Goal: Transaction & Acquisition: Obtain resource

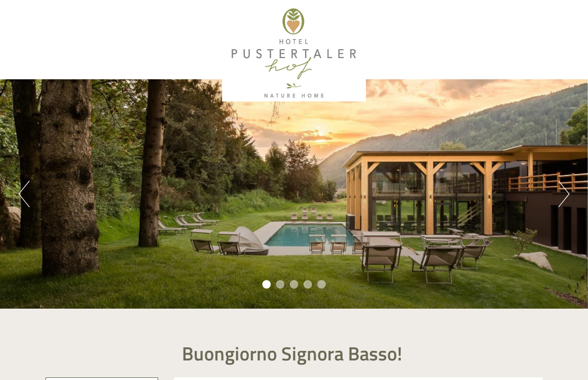
scroll to position [1, 0]
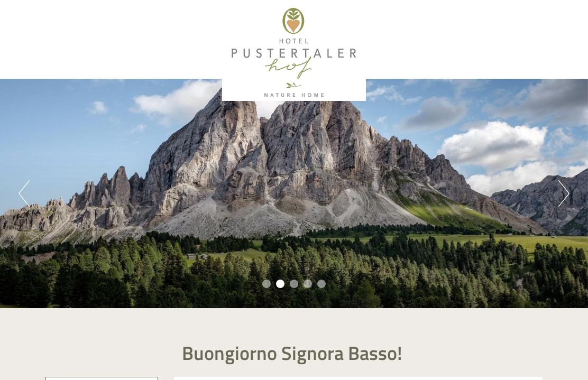
click at [568, 184] on button "Next" at bounding box center [563, 193] width 11 height 26
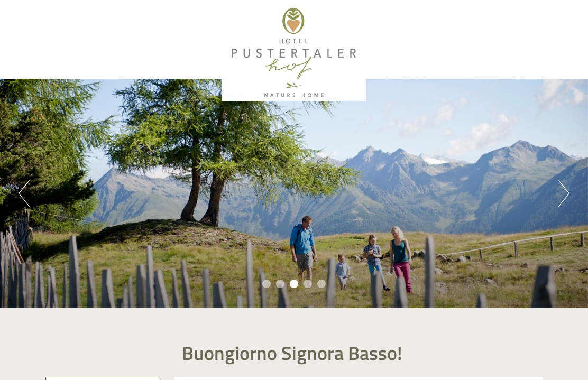
click at [569, 187] on button "Next" at bounding box center [563, 193] width 11 height 26
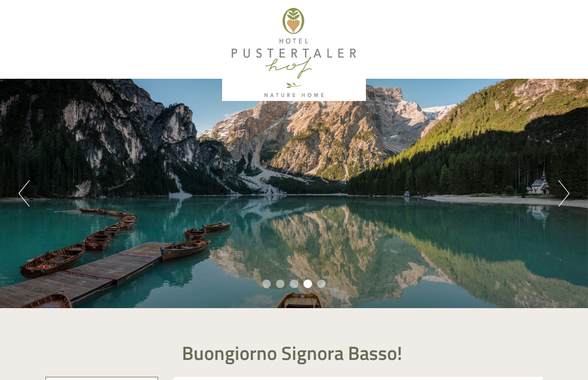
click at [567, 180] on button "Next" at bounding box center [563, 193] width 11 height 26
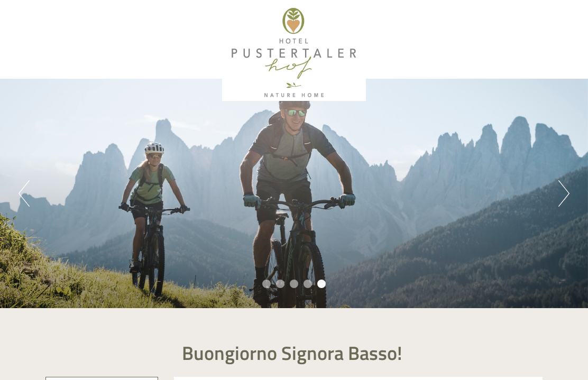
click at [565, 185] on button "Next" at bounding box center [563, 193] width 11 height 26
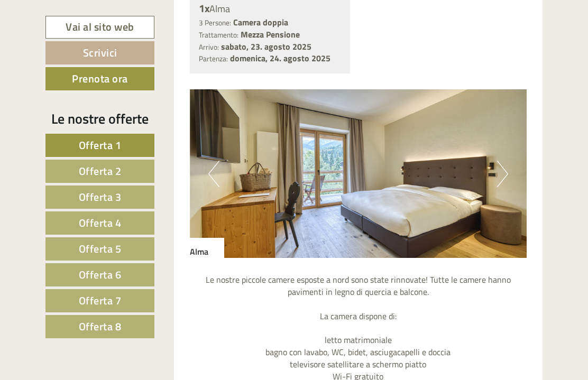
scroll to position [1433, 0]
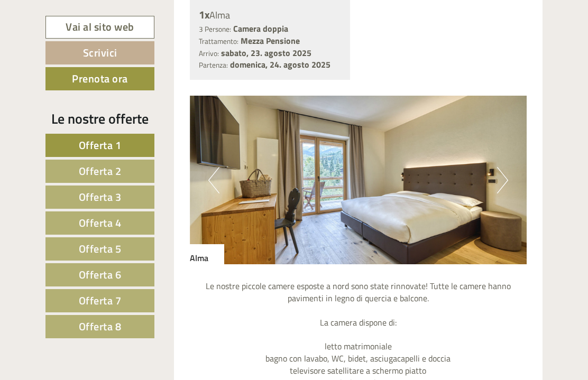
click at [508, 157] on img at bounding box center [358, 180] width 337 height 169
click at [503, 167] on button "Next" at bounding box center [502, 180] width 11 height 26
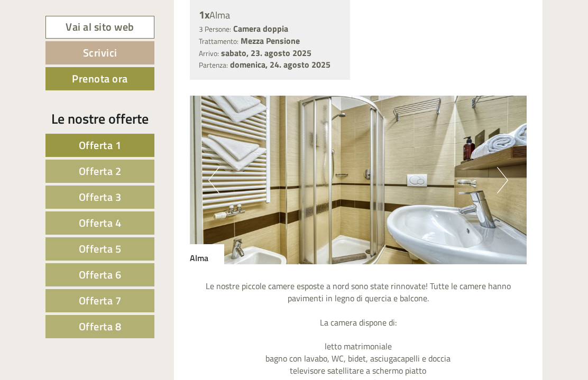
click at [503, 167] on button "Next" at bounding box center [502, 180] width 11 height 26
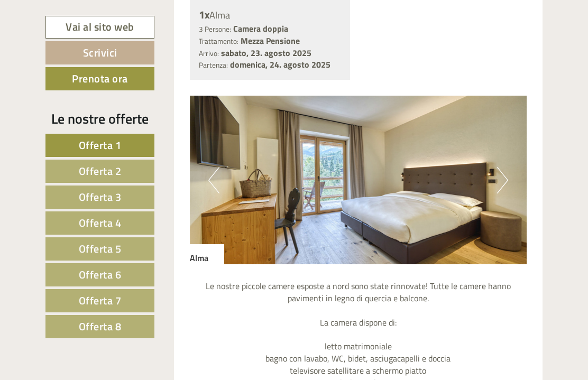
click at [502, 167] on button "Next" at bounding box center [502, 180] width 11 height 26
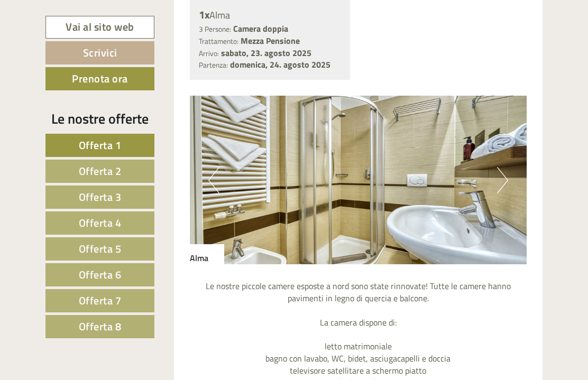
click at [504, 167] on button "Next" at bounding box center [502, 180] width 11 height 26
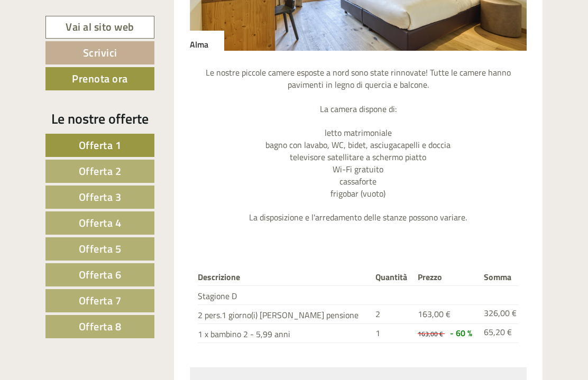
scroll to position [1648, 0]
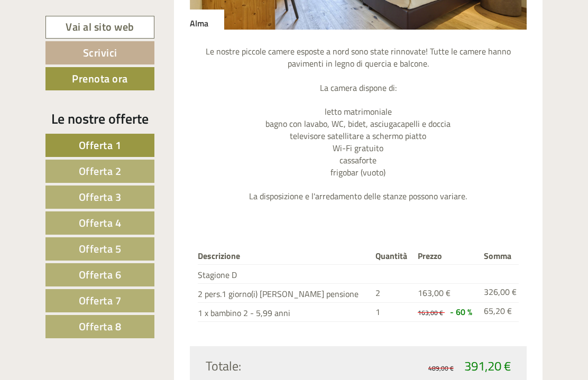
click at [80, 274] on span "Offerta 6" at bounding box center [100, 274] width 43 height 16
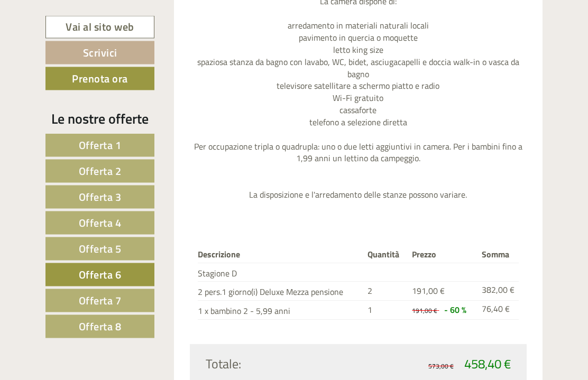
scroll to position [935, 0]
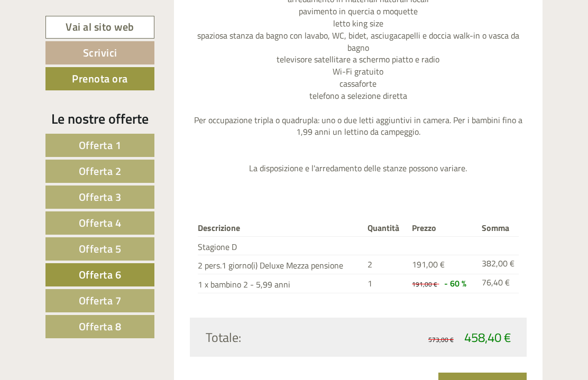
click at [78, 294] on link "Offerta 7" at bounding box center [99, 300] width 109 height 23
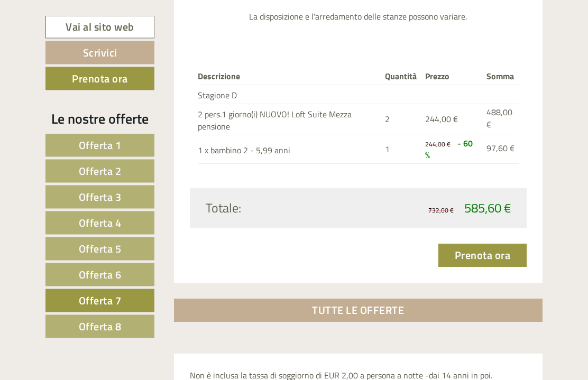
scroll to position [1138, 0]
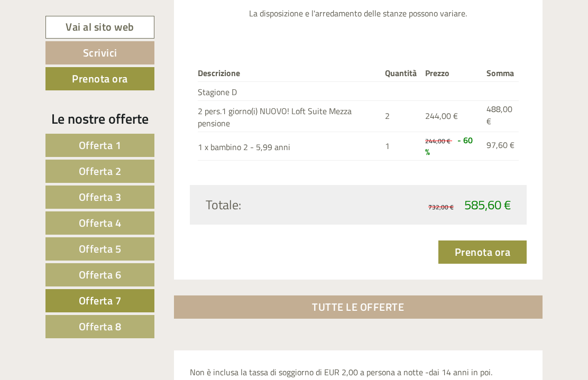
click at [77, 318] on link "Offerta 8" at bounding box center [99, 326] width 109 height 23
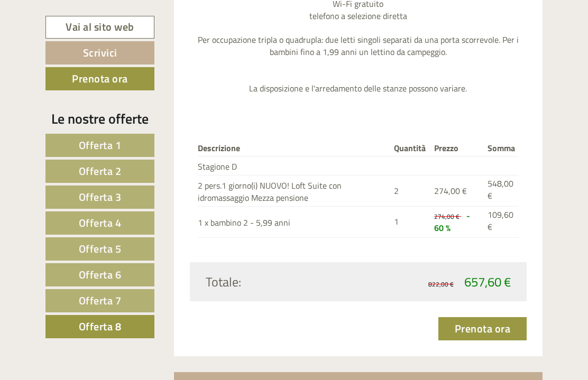
click at [68, 143] on link "Offerta 1" at bounding box center [99, 145] width 109 height 23
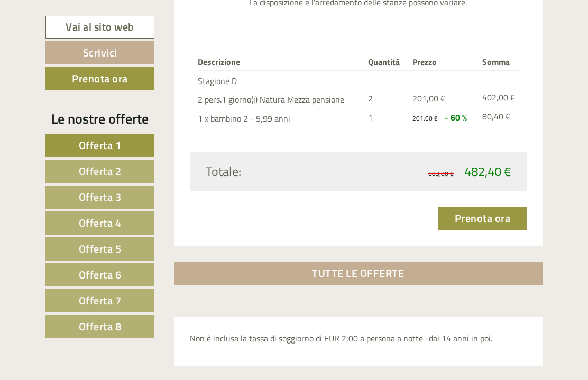
scroll to position [515, 0]
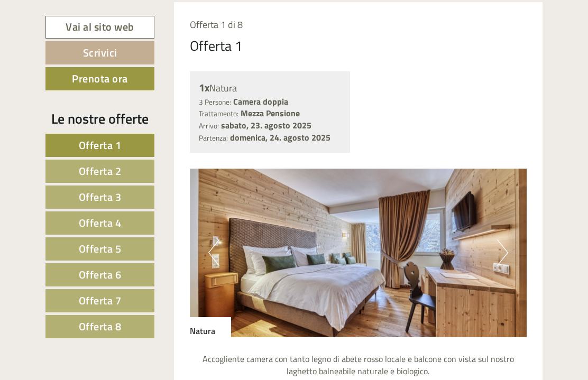
click at [67, 170] on link "Offerta 2" at bounding box center [99, 171] width 109 height 23
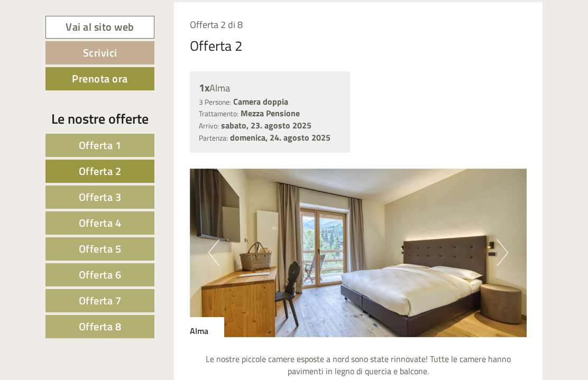
click at [71, 193] on link "Offerta 3" at bounding box center [99, 196] width 109 height 23
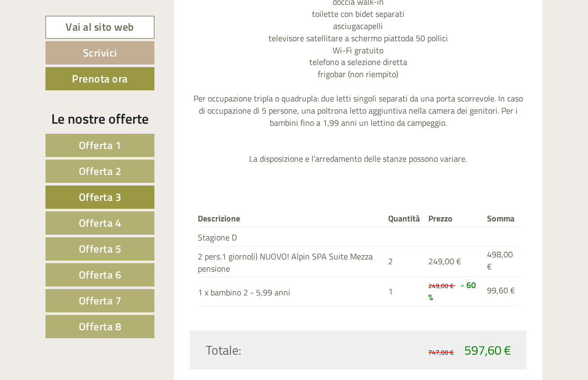
scroll to position [1017, 0]
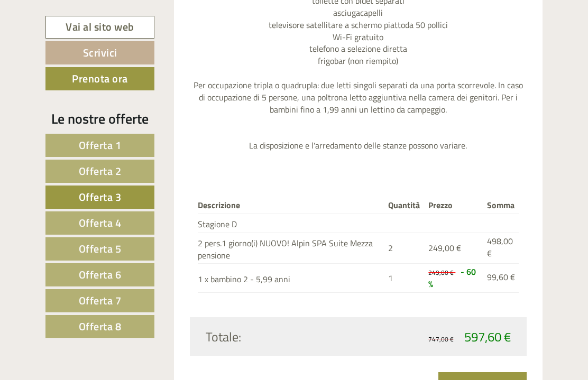
click at [63, 173] on link "Offerta 2" at bounding box center [99, 171] width 109 height 23
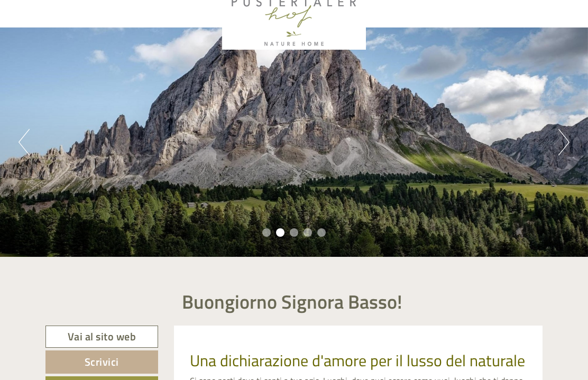
scroll to position [0, 0]
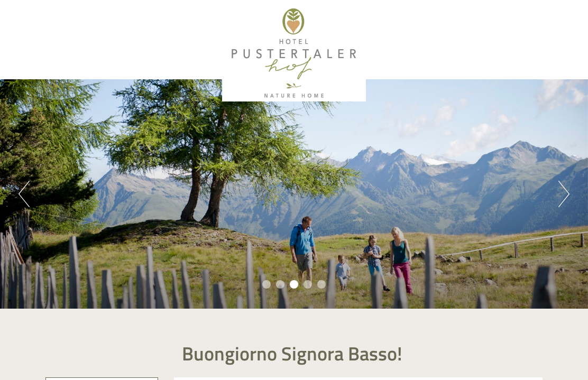
click at [279, 52] on div at bounding box center [294, 53] width 486 height 96
click at [285, 67] on div at bounding box center [294, 53] width 486 height 96
click at [254, 86] on div at bounding box center [294, 53] width 486 height 96
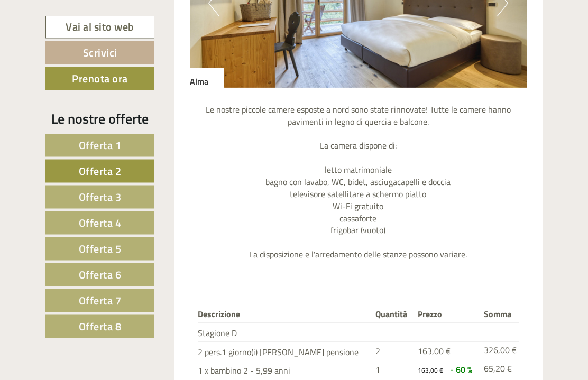
scroll to position [764, 0]
click at [78, 31] on link "Vai al sito web" at bounding box center [99, 27] width 109 height 23
